Goal: Check status: Check status

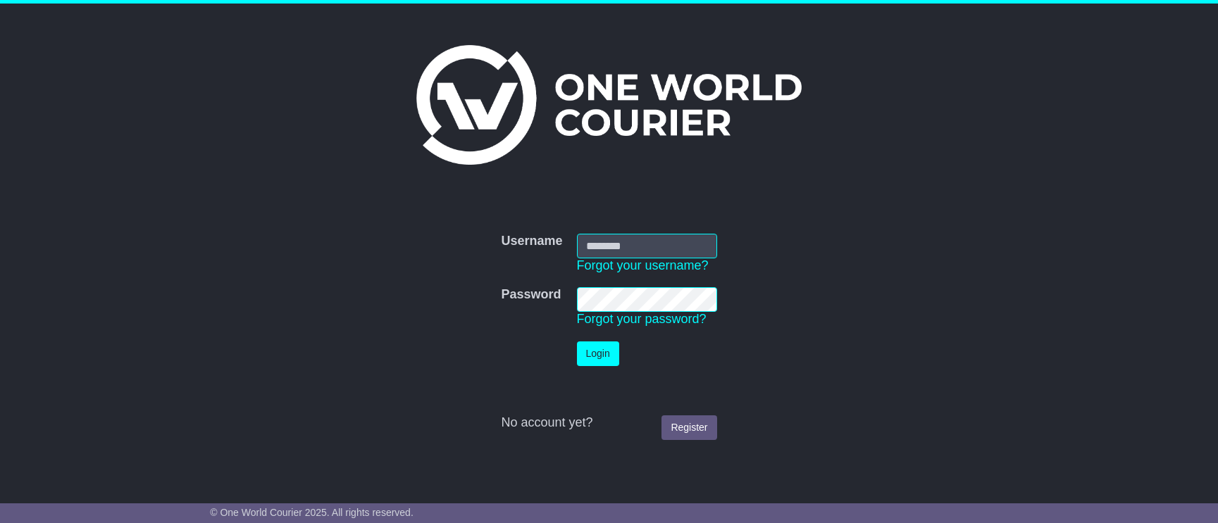
type input "**********"
click at [597, 359] on button "Login" at bounding box center [598, 354] width 42 height 25
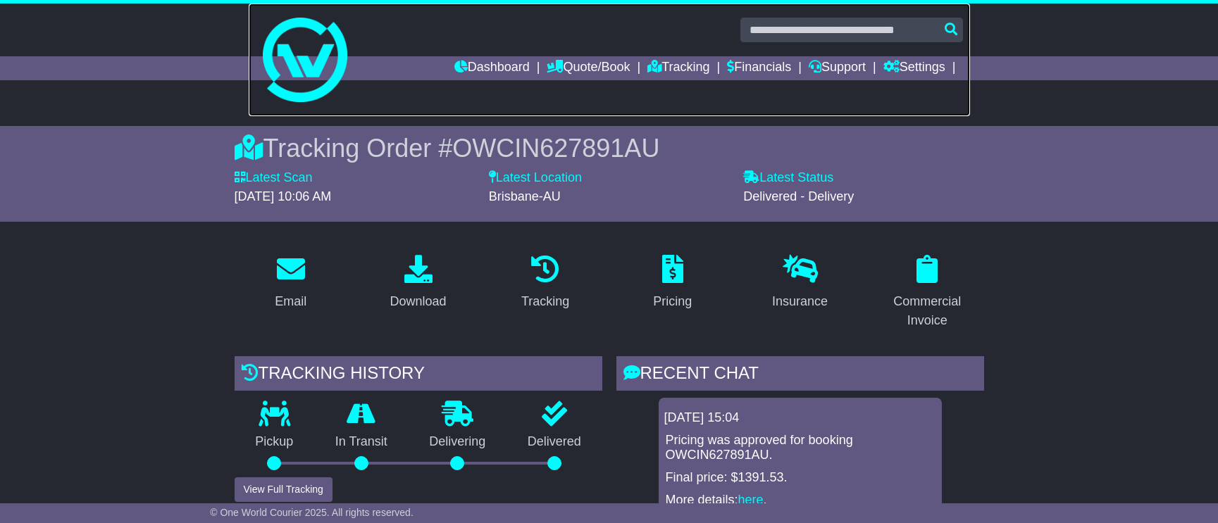
click at [316, 55] on img at bounding box center [305, 60] width 85 height 85
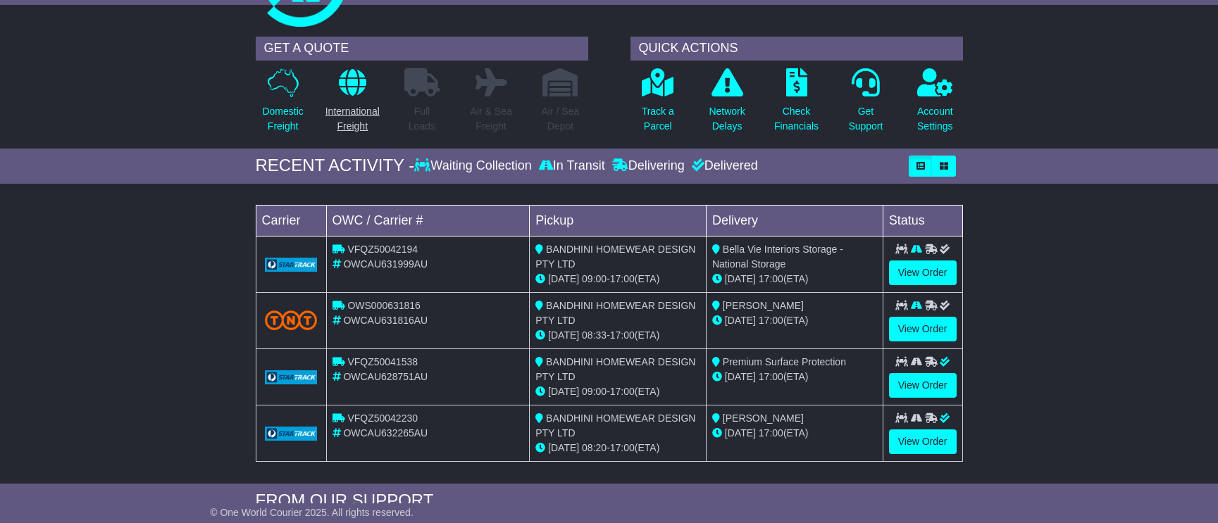
scroll to position [82, 0]
